Goal: Information Seeking & Learning: Learn about a topic

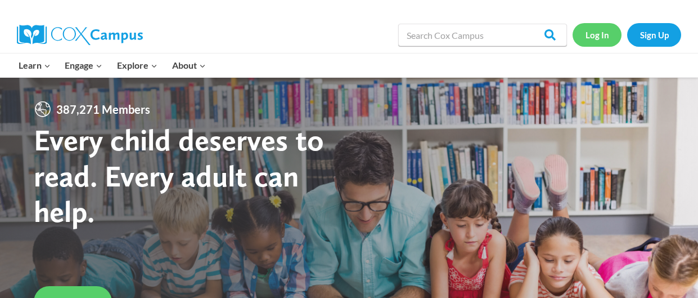
click at [596, 39] on link "Log In" at bounding box center [597, 34] width 49 height 23
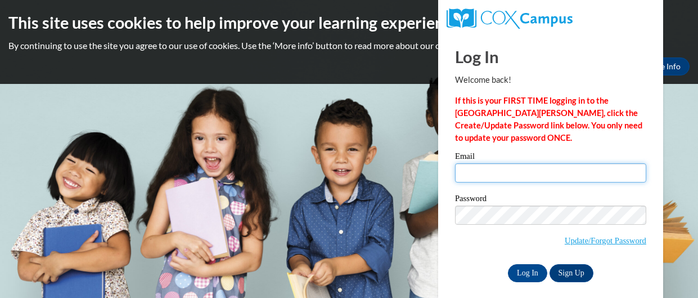
type input "chloe.smith27@buckeyehillscc.net"
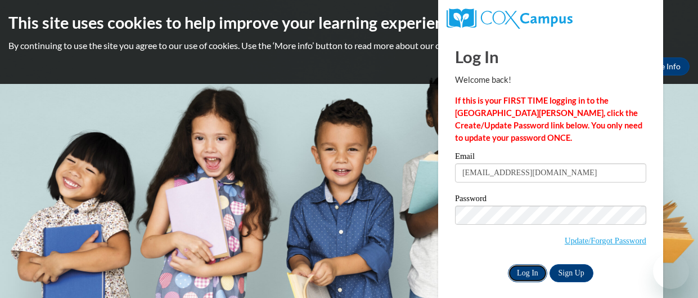
click at [531, 272] on input "Log In" at bounding box center [527, 273] width 39 height 18
click at [537, 275] on input "Log In" at bounding box center [527, 273] width 39 height 18
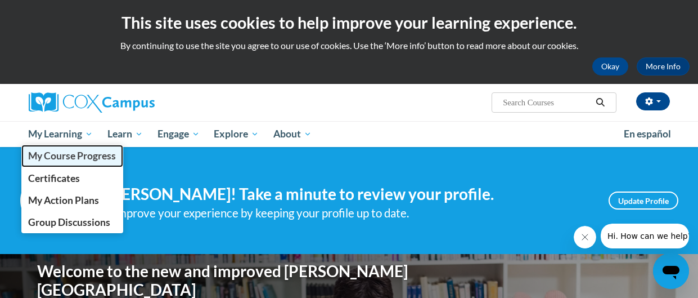
click at [70, 146] on link "My Course Progress" at bounding box center [72, 156] width 102 height 22
click at [82, 146] on link "My Course Progress" at bounding box center [72, 156] width 102 height 22
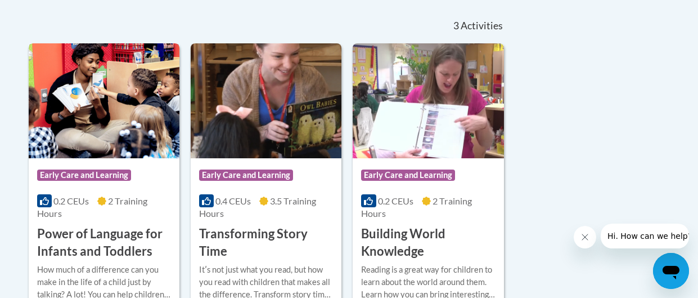
click at [120, 204] on span "2 Training Hours" at bounding box center [92, 206] width 110 height 23
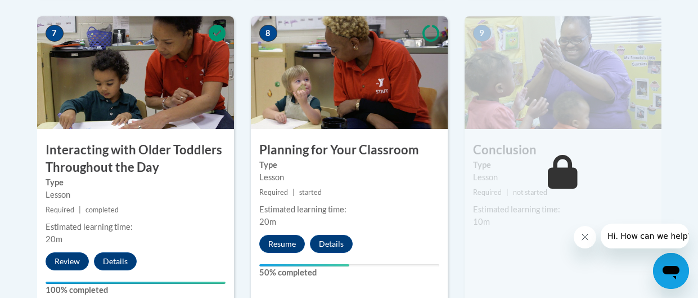
scroll to position [1020, 0]
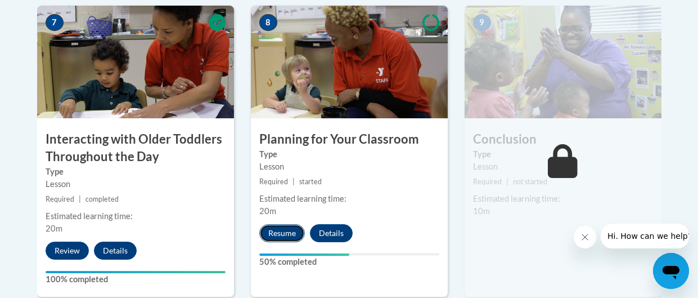
click at [295, 234] on button "Resume" at bounding box center [282, 233] width 46 height 18
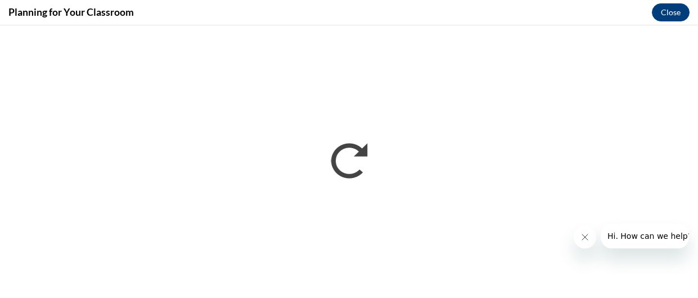
scroll to position [0, 0]
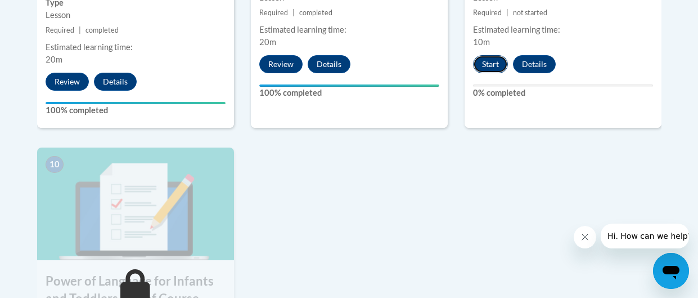
click at [500, 68] on button "Start" at bounding box center [490, 64] width 35 height 18
